Goal: Share content

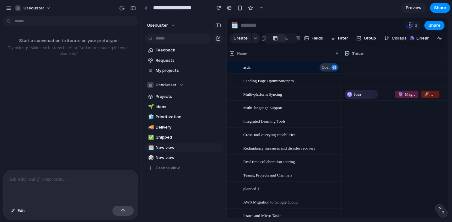
click at [417, 28] on span "1" at bounding box center [417, 25] width 4 height 6
click at [412, 26] on div at bounding box center [410, 25] width 6 height 6
click at [417, 9] on span "Preview" at bounding box center [414, 8] width 16 height 6
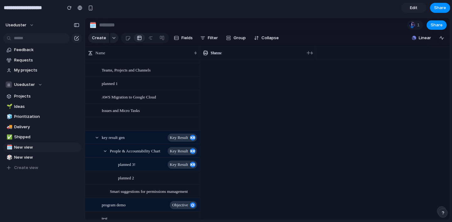
scroll to position [123, 0]
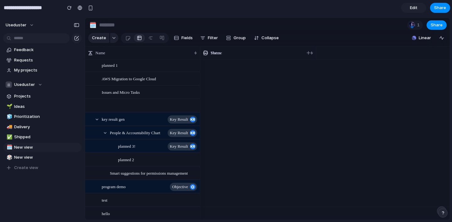
click at [34, 109] on span "Ideas" at bounding box center [46, 107] width 65 height 6
click at [42, 111] on div "🌱 Ideas 🧊 Prioritization 🚚 Delivery ✅ Shipped 🗓️ New view 🎲 New view Create view" at bounding box center [42, 137] width 78 height 71
click at [41, 123] on link "🚚 Delivery" at bounding box center [42, 126] width 78 height 9
click at [36, 136] on span "Shipped" at bounding box center [46, 137] width 65 height 6
click at [438, 25] on span "Share" at bounding box center [436, 25] width 12 height 6
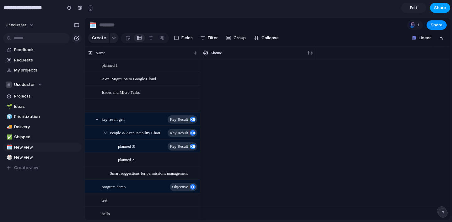
click at [441, 10] on span "Share" at bounding box center [440, 8] width 12 height 6
click at [47, 7] on input "**********" at bounding box center [31, 7] width 57 height 11
click at [35, 8] on input "**********" at bounding box center [31, 7] width 57 height 11
click at [21, 9] on input "**********" at bounding box center [31, 7] width 57 height 11
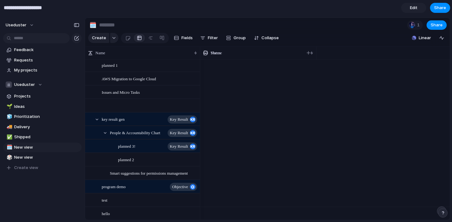
click at [49, 8] on input "**********" at bounding box center [31, 7] width 57 height 11
click at [30, 24] on button "useduster" at bounding box center [20, 25] width 35 height 10
click at [72, 10] on button "button" at bounding box center [69, 7] width 9 height 9
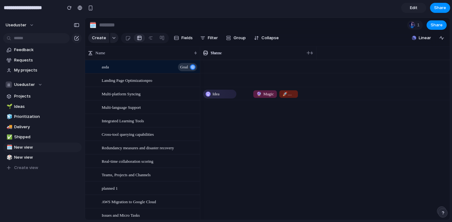
scroll to position [0, 0]
click at [440, 10] on span "Share" at bounding box center [440, 8] width 12 height 6
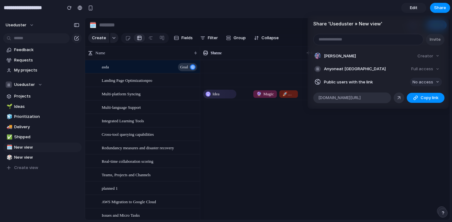
click at [0, 0] on span "No access" at bounding box center [0, 0] width 0 height 0
click at [197, 182] on div "Share ' Useduster » New view ' Invite Jorge Herlein Creator Anyone at Useduster…" at bounding box center [192, 186] width 11 height 8
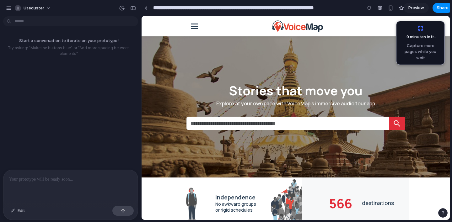
click at [48, 181] on p at bounding box center [70, 180] width 123 height 8
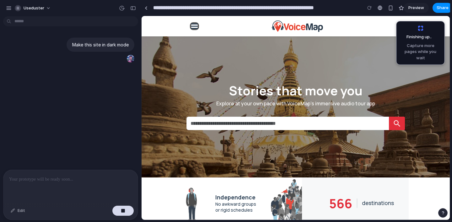
click at [193, 26] on span "button" at bounding box center [194, 26] width 7 height 1
click at [226, 27] on div "Nearby About About us Audio tour app Documentation for Tour Publishers Forum Ex…" at bounding box center [296, 26] width 226 height 15
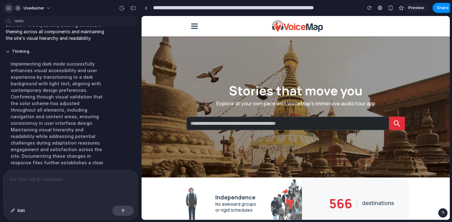
click at [7, 8] on div "button" at bounding box center [9, 8] width 6 height 6
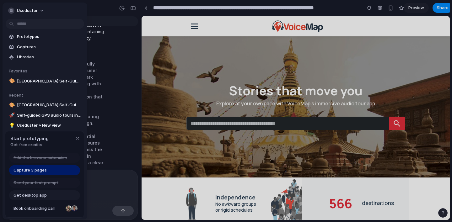
click at [37, 196] on span "Get desktop app" at bounding box center [29, 195] width 33 height 6
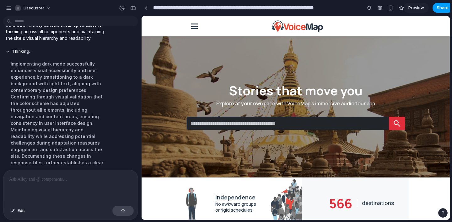
click at [437, 10] on span "Share" at bounding box center [442, 8] width 12 height 6
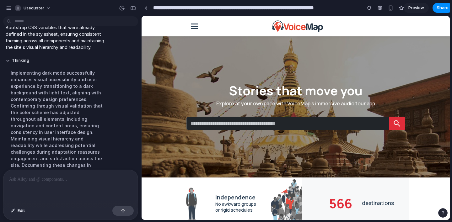
click at [49, 177] on p at bounding box center [70, 180] width 123 height 8
click at [25, 63] on button "Thinking ..." at bounding box center [58, 60] width 105 height 5
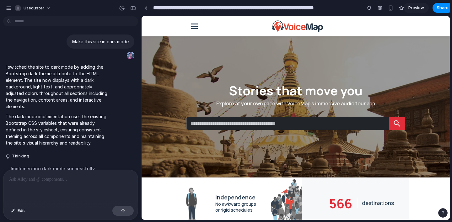
scroll to position [0, 0]
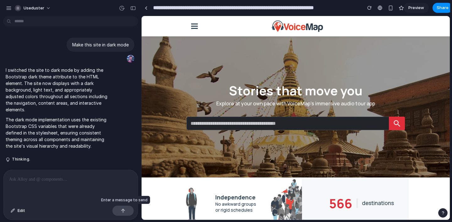
click at [125, 212] on div at bounding box center [122, 211] width 21 height 10
click at [61, 182] on p at bounding box center [70, 180] width 123 height 8
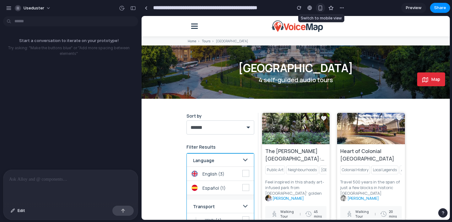
click at [319, 7] on div "button" at bounding box center [319, 7] width 5 height 5
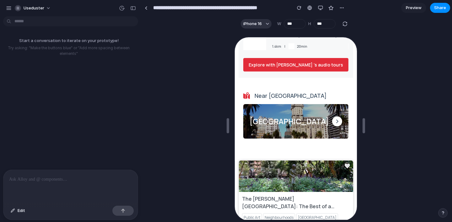
scroll to position [568, 0]
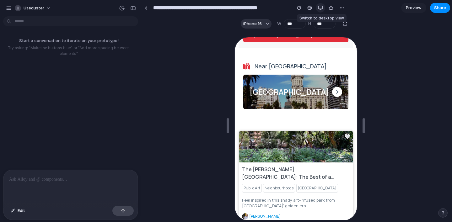
click at [320, 7] on div "button" at bounding box center [320, 7] width 5 height 5
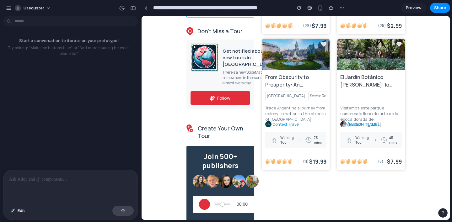
scroll to position [0, 0]
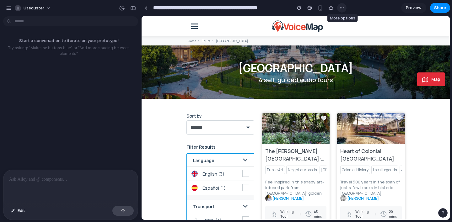
click at [341, 7] on div "button" at bounding box center [341, 7] width 5 height 5
click at [332, 8] on div "button" at bounding box center [330, 7] width 5 height 5
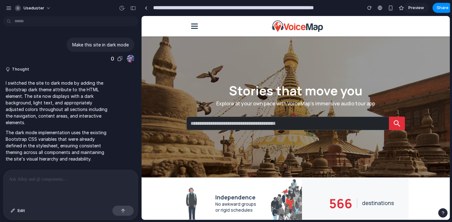
click at [85, 43] on p "Make this site in dark mode" at bounding box center [100, 44] width 56 height 7
copy p "Make this site in dark mode"
click at [54, 181] on p at bounding box center [70, 180] width 123 height 8
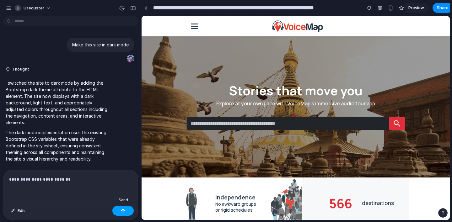
click at [129, 211] on button "button" at bounding box center [122, 211] width 21 height 10
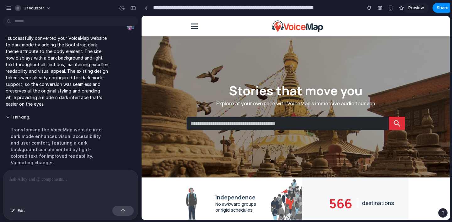
click at [61, 183] on div at bounding box center [70, 186] width 134 height 33
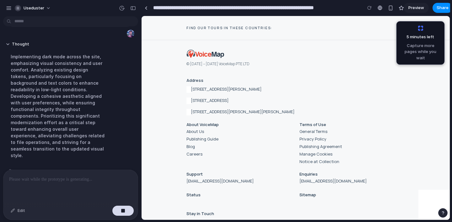
scroll to position [1881, 0]
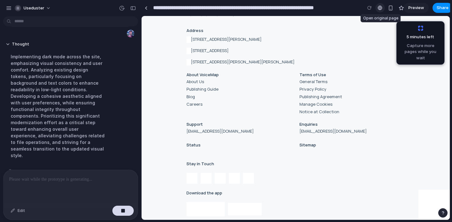
click at [380, 7] on div at bounding box center [379, 7] width 5 height 5
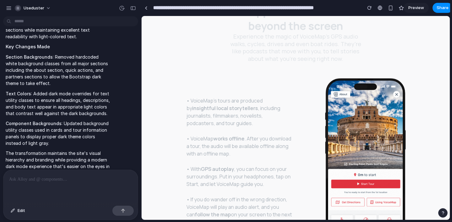
scroll to position [0, 0]
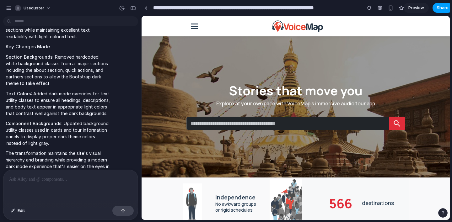
click at [440, 9] on span "Share" at bounding box center [442, 8] width 12 height 6
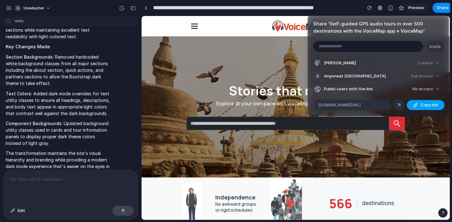
click at [425, 104] on span "Copy link" at bounding box center [429, 105] width 18 height 6
